Goal: Task Accomplishment & Management: Use online tool/utility

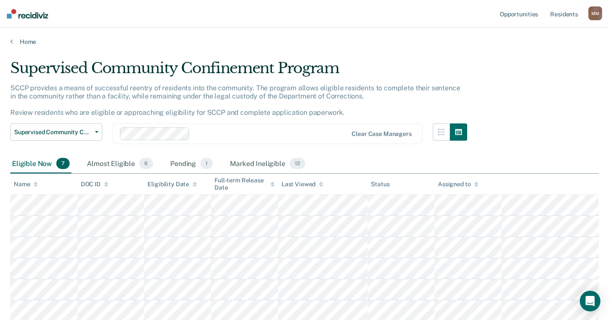
scroll to position [22, 0]
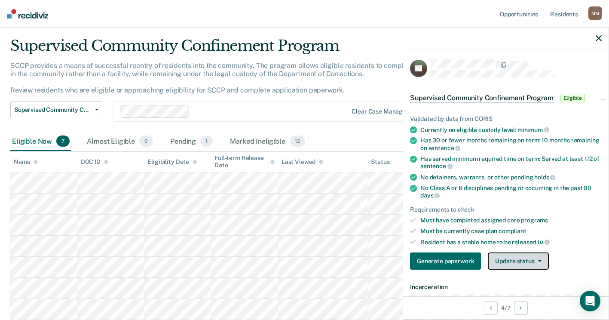
click at [495, 257] on button "Update status" at bounding box center [518, 260] width 61 height 17
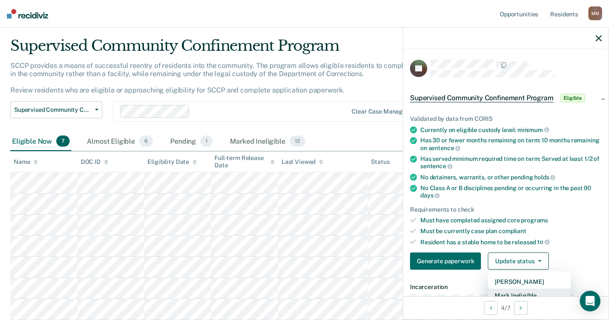
scroll to position [5, 0]
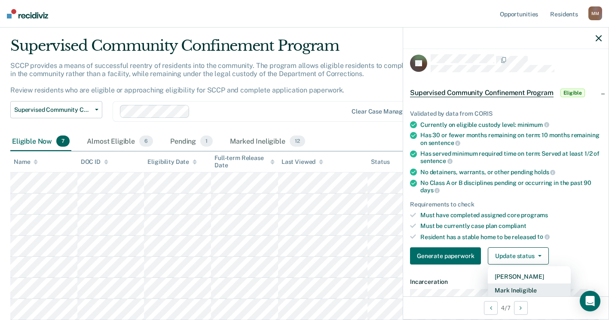
click at [510, 290] on button "Mark Ineligible" at bounding box center [529, 290] width 83 height 14
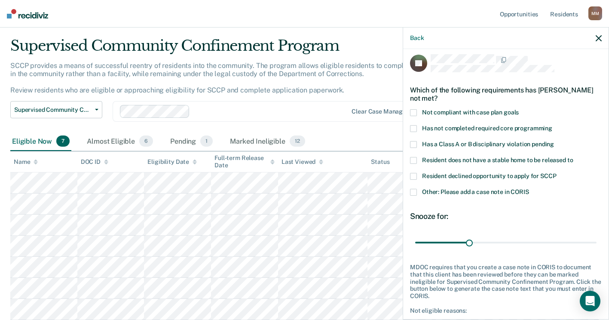
click at [415, 174] on span at bounding box center [413, 176] width 7 height 7
click at [556, 173] on input "Resident declined opportunity to apply for SCCP" at bounding box center [556, 173] width 0 height 0
click at [415, 130] on span at bounding box center [413, 128] width 7 height 7
click at [552, 125] on input "Has not completed required core programming" at bounding box center [552, 125] width 0 height 0
drag, startPoint x: 467, startPoint y: 242, endPoint x: 607, endPoint y: 249, distance: 141.1
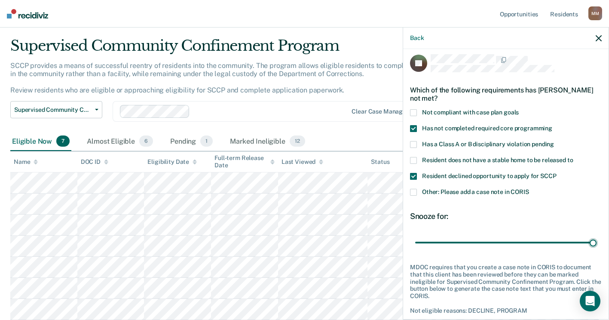
type input "101"
click at [596, 249] on input "range" at bounding box center [505, 242] width 181 height 15
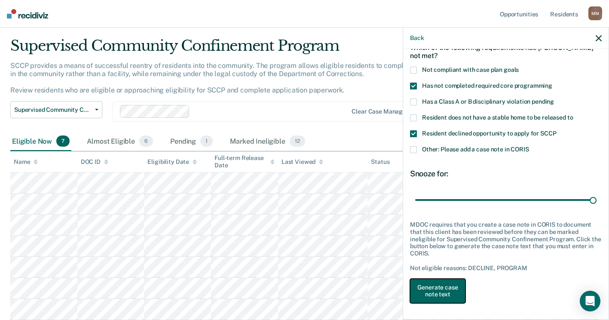
click at [447, 284] on button "Generate case note text" at bounding box center [437, 290] width 55 height 25
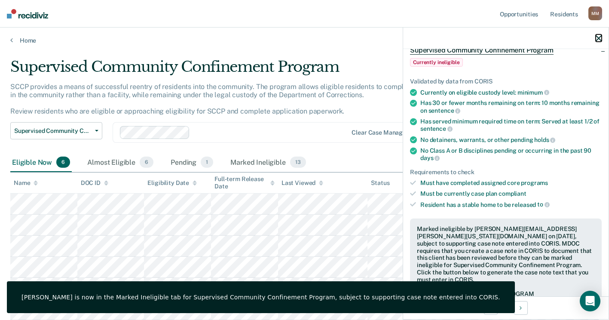
click at [600, 38] on icon "button" at bounding box center [598, 38] width 6 height 6
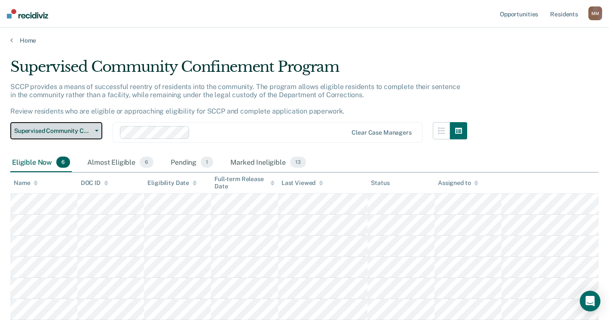
click at [96, 130] on icon "button" at bounding box center [96, 131] width 3 height 2
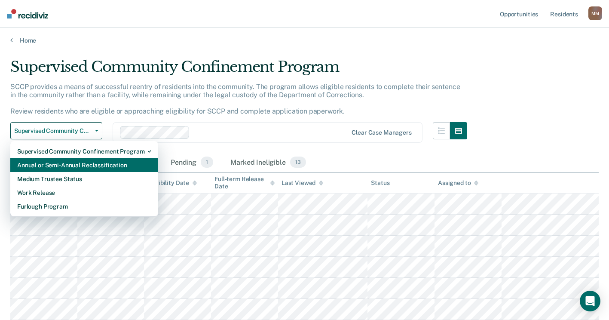
click at [78, 161] on div "Annual or Semi-Annual Reclassification" at bounding box center [84, 165] width 134 height 14
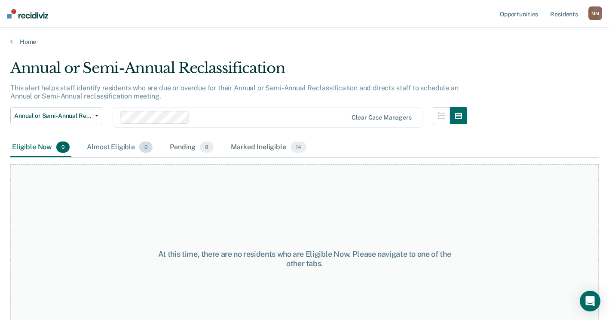
click at [119, 145] on div "Almost Eligible 0" at bounding box center [119, 147] width 69 height 19
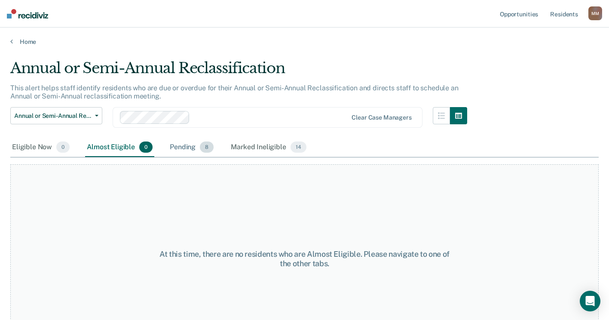
click at [178, 143] on div "Pending 8" at bounding box center [191, 147] width 47 height 19
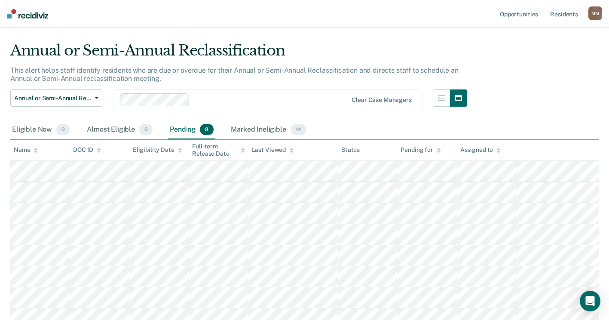
scroll to position [27, 0]
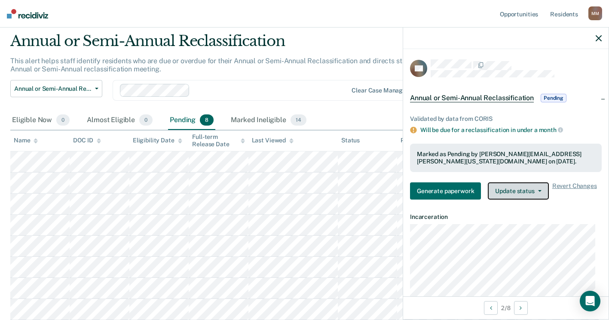
click at [497, 187] on button "Update status" at bounding box center [518, 190] width 61 height 17
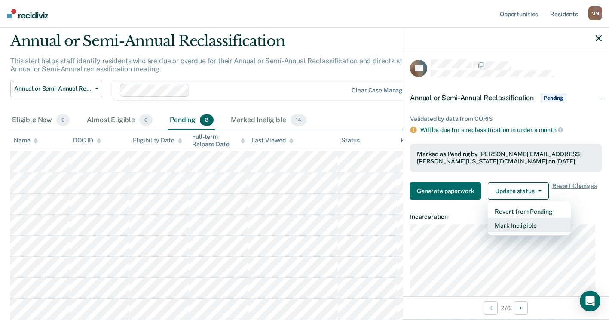
click at [507, 225] on button "Mark Ineligible" at bounding box center [529, 225] width 83 height 14
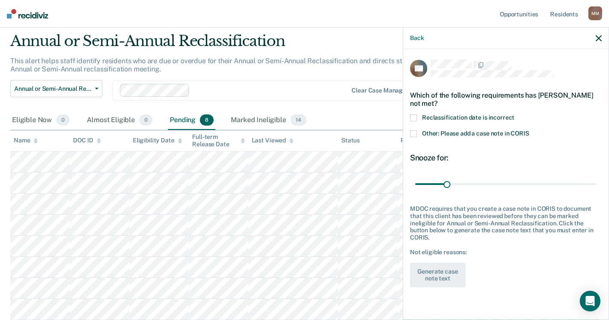
click at [414, 131] on span at bounding box center [413, 133] width 7 height 7
click at [529, 130] on input "Other: Please add a case note in CORIS" at bounding box center [529, 130] width 0 height 0
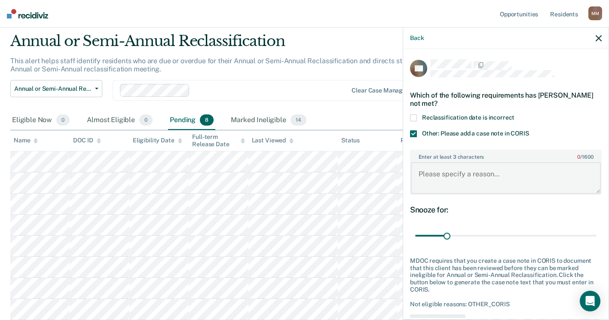
click at [434, 175] on textarea "Enter at least 3 characters 0 / 1600" at bounding box center [506, 178] width 190 height 32
click at [435, 183] on textarea "Classification is scheduled for 9/17/25-MM" at bounding box center [506, 178] width 190 height 32
drag, startPoint x: 570, startPoint y: 174, endPoint x: 406, endPoint y: 175, distance: 164.5
click at [406, 175] on div "OB Which of the following requirements has Olivia Babin not met? Reclassificati…" at bounding box center [505, 183] width 205 height 268
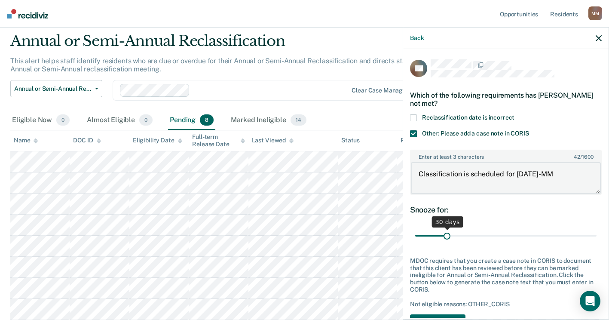
type textarea "Classification is scheduled for 9/17/25-MM"
drag, startPoint x: 445, startPoint y: 233, endPoint x: 607, endPoint y: 227, distance: 162.0
type input "180"
click at [596, 228] on input "range" at bounding box center [505, 235] width 181 height 15
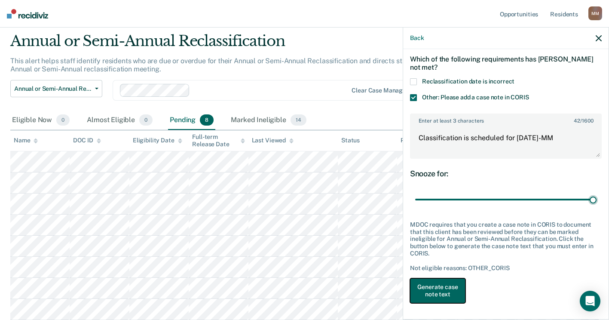
click at [447, 282] on button "Generate case note text" at bounding box center [437, 290] width 55 height 25
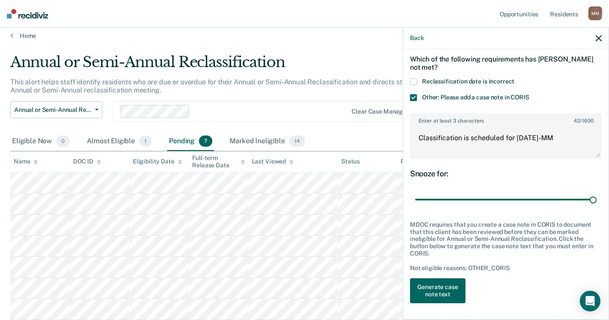
scroll to position [6, 0]
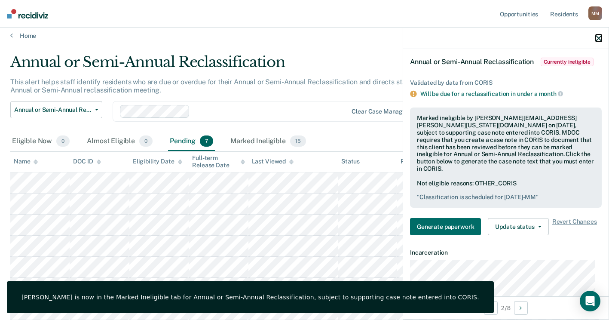
click at [599, 37] on icon "button" at bounding box center [598, 38] width 6 height 6
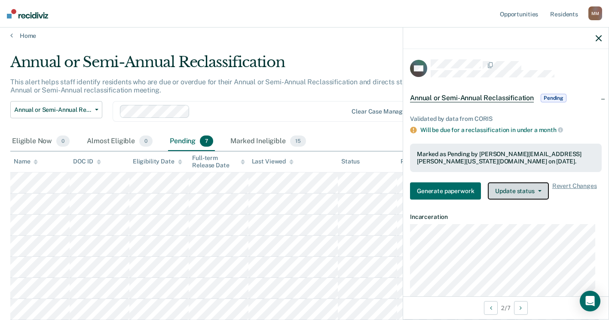
click at [528, 190] on button "Update status" at bounding box center [518, 190] width 61 height 17
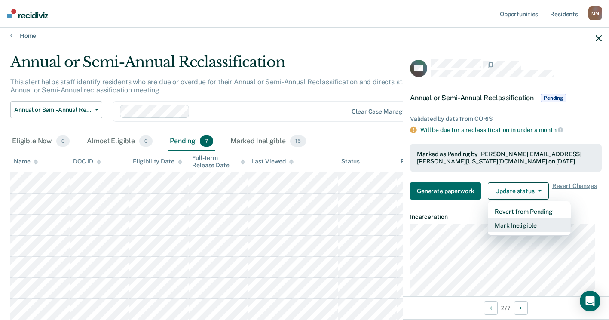
click at [509, 227] on button "Mark Ineligible" at bounding box center [529, 225] width 83 height 14
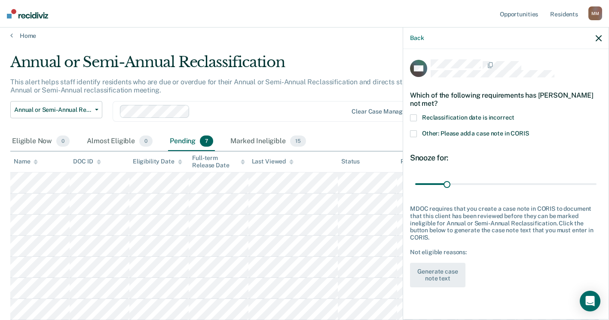
click at [414, 133] on span at bounding box center [413, 133] width 7 height 7
click at [529, 130] on input "Other: Please add a case note in CORIS" at bounding box center [529, 130] width 0 height 0
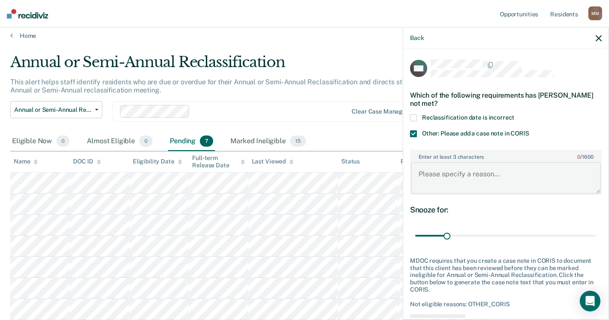
click at [427, 175] on textarea "Enter at least 3 characters 0 / 1600" at bounding box center [506, 178] width 190 height 32
paste textarea "Classification is scheduled for 9/17/25-MM"
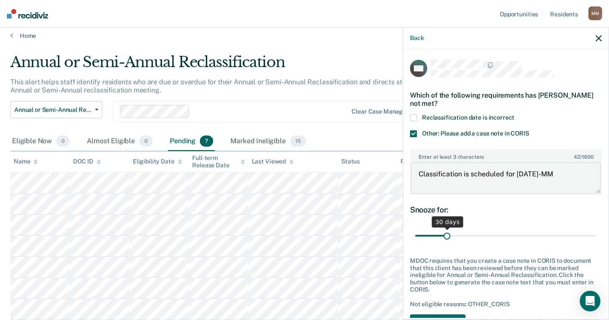
type textarea "Classification is scheduled for 9/17/25-MM"
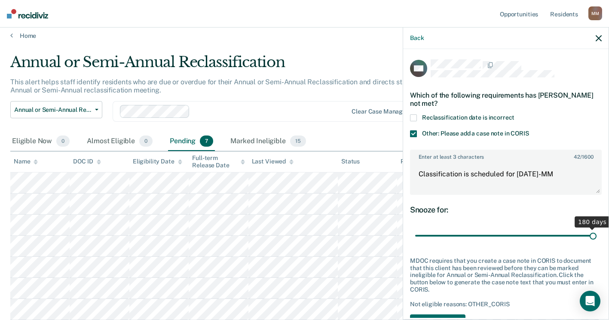
drag, startPoint x: 447, startPoint y: 238, endPoint x: 616, endPoint y: 226, distance: 170.0
type input "180"
click at [596, 228] on input "range" at bounding box center [505, 235] width 181 height 15
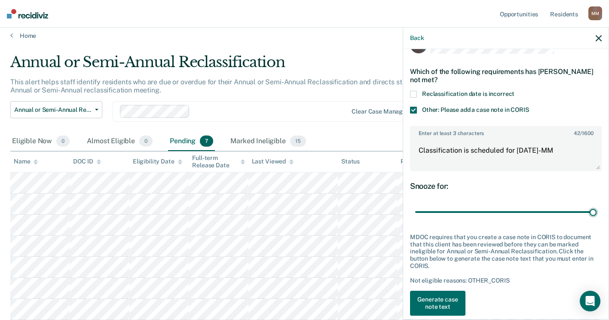
scroll to position [36, 0]
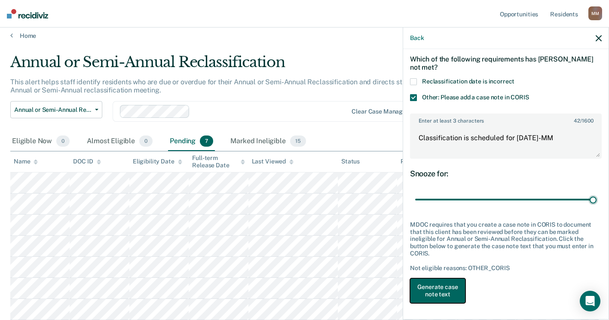
click at [443, 290] on button "Generate case note text" at bounding box center [437, 290] width 55 height 25
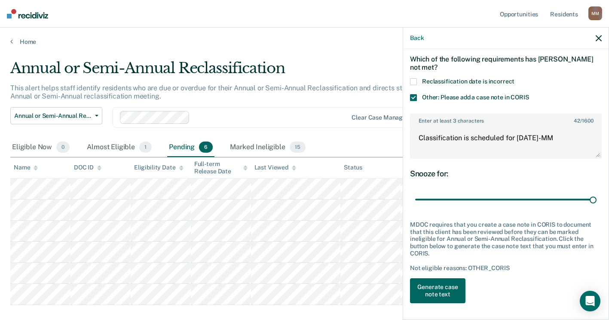
scroll to position [0, 0]
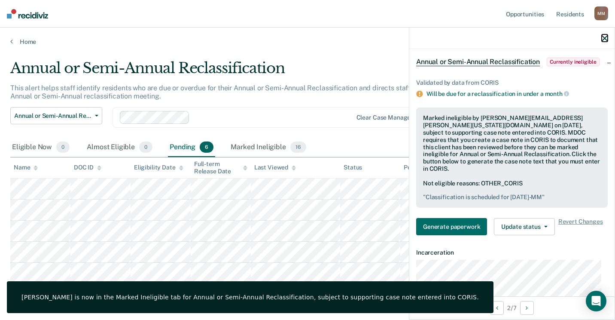
click at [607, 38] on icon "button" at bounding box center [605, 38] width 6 height 6
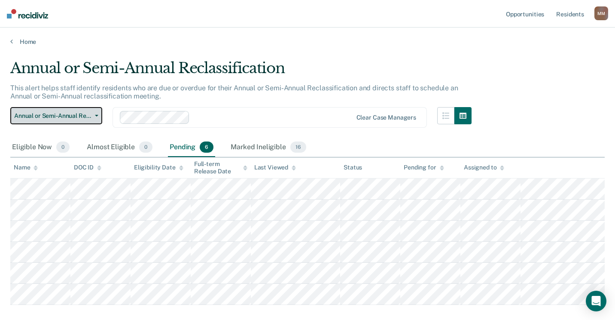
click at [94, 115] on span "button" at bounding box center [94, 116] width 7 height 2
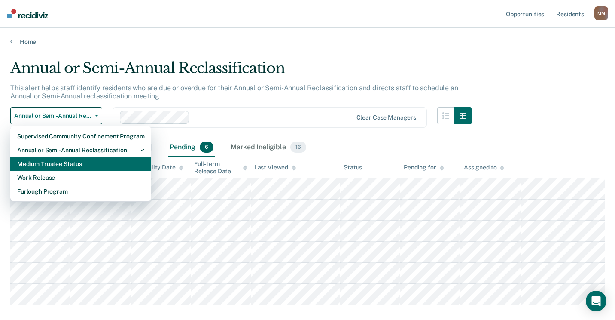
click at [82, 166] on div "Medium Trustee Status" at bounding box center [80, 164] width 127 height 14
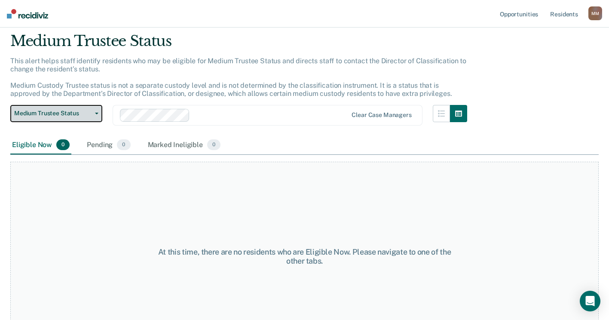
scroll to position [58, 0]
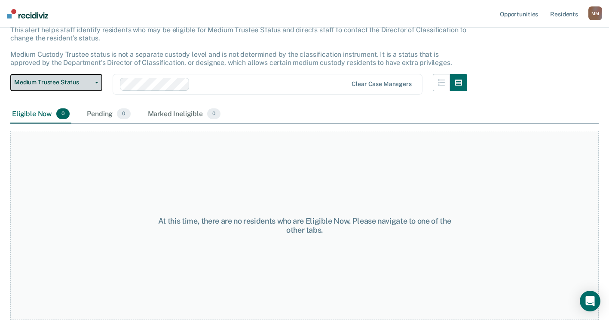
click at [97, 84] on button "Medium Trustee Status" at bounding box center [56, 82] width 92 height 17
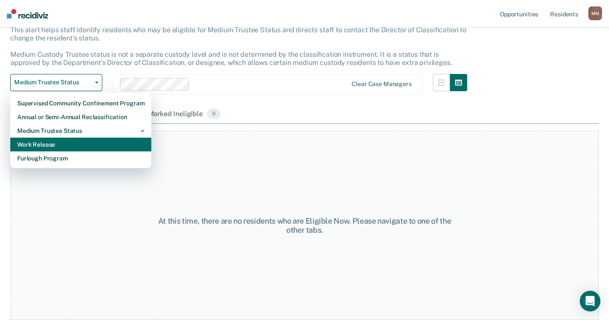
click at [82, 143] on div "Work Release" at bounding box center [80, 144] width 127 height 14
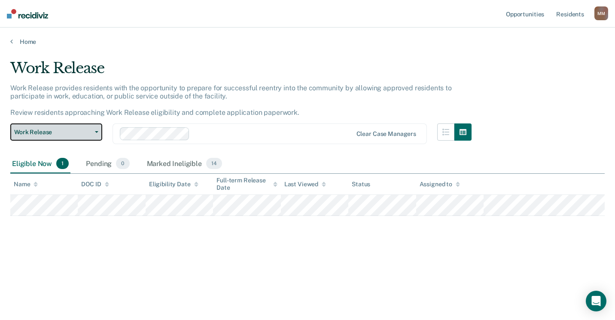
click at [94, 127] on button "Work Release" at bounding box center [56, 131] width 92 height 17
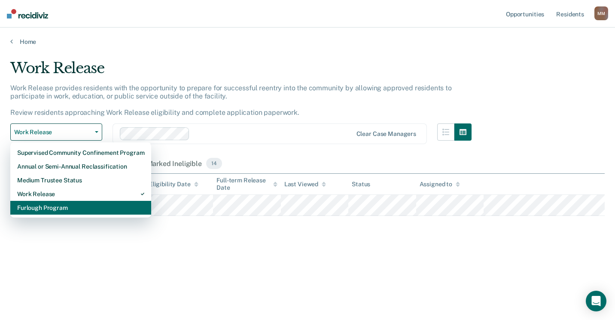
click at [70, 207] on div "Furlough Program" at bounding box center [80, 208] width 127 height 14
